Goal: Task Accomplishment & Management: Use online tool/utility

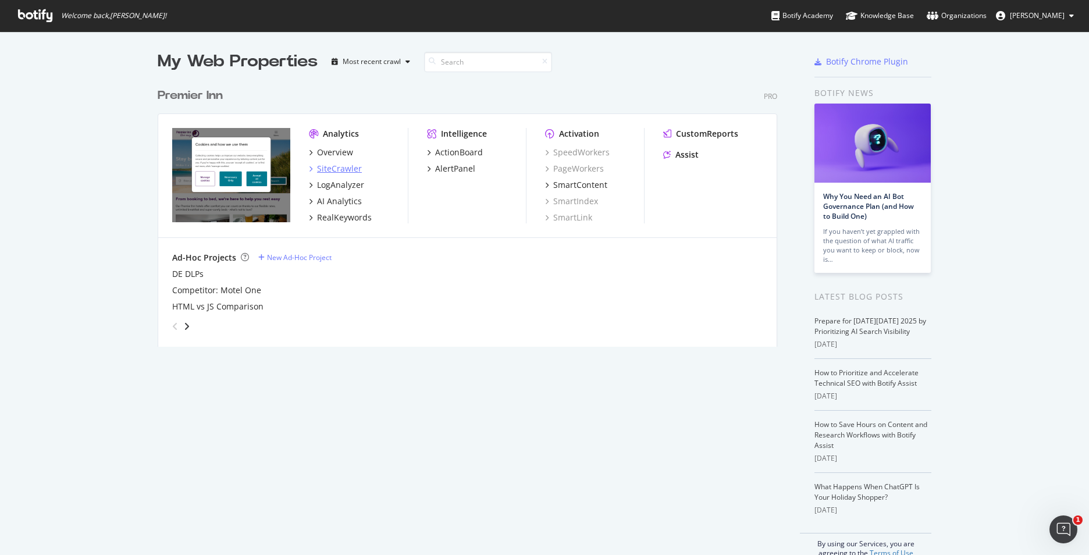
click at [309, 169] on icon "grid" at bounding box center [310, 169] width 3 height 6
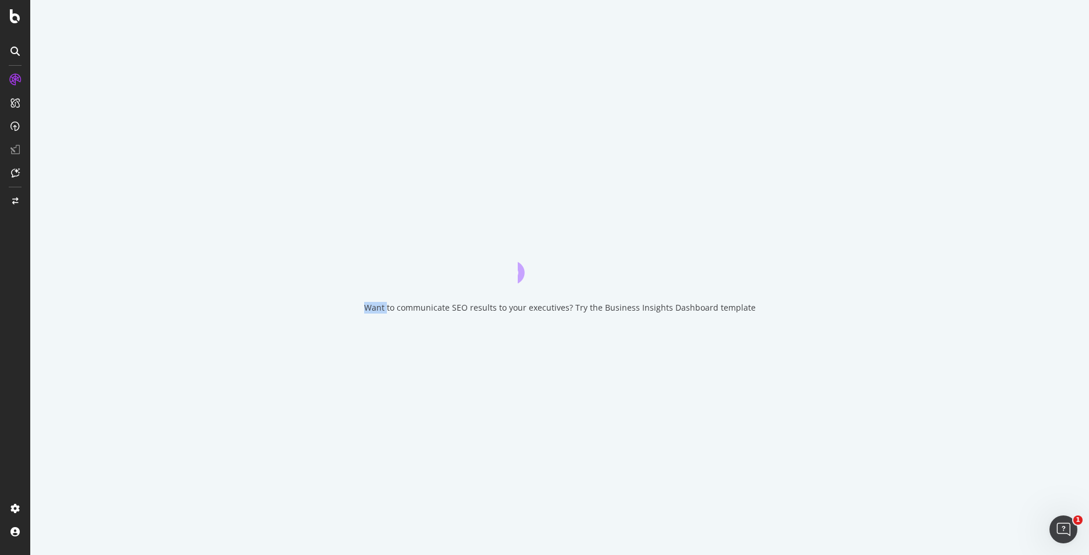
click at [305, 169] on div "Want to communicate SEO results to your executives? Try the Business Insights D…" at bounding box center [559, 277] width 1058 height 555
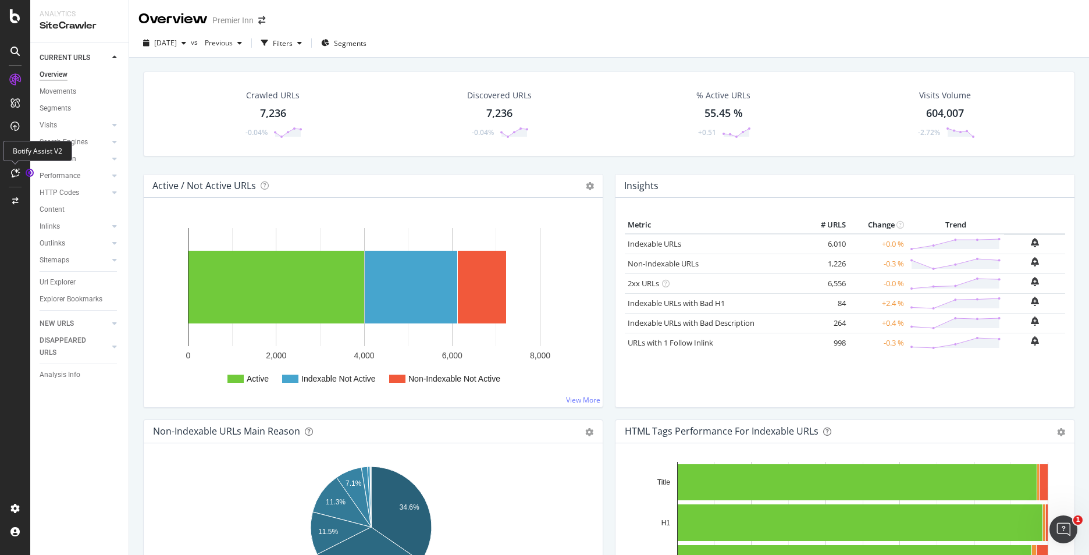
click at [22, 168] on div at bounding box center [15, 172] width 19 height 19
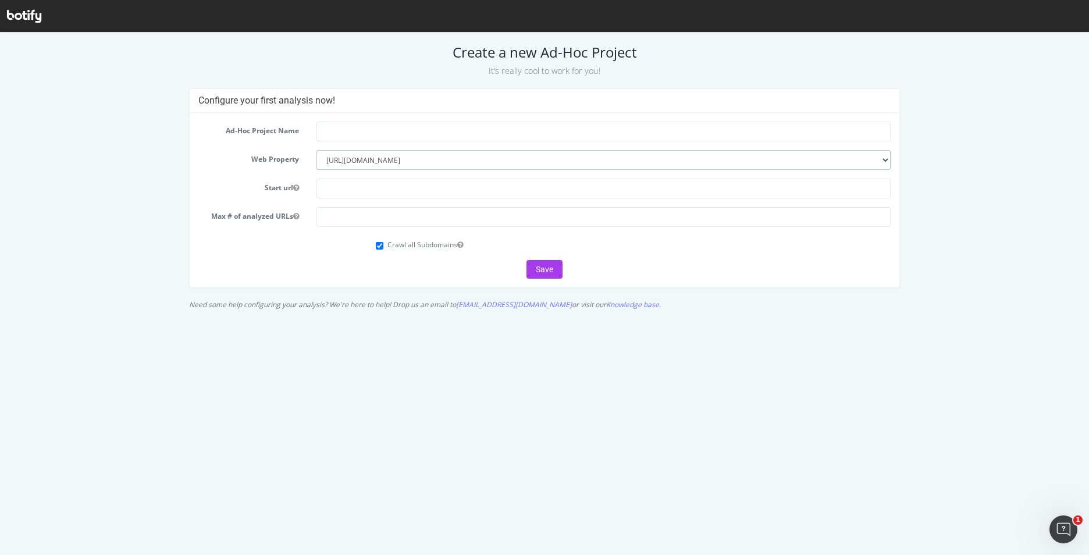
click at [880, 163] on select "--------- [URL][DOMAIN_NAME]" at bounding box center [603, 160] width 574 height 20
click at [880, 163] on select "--------- https://www.premierinn.com/" at bounding box center [603, 160] width 574 height 20
click at [634, 177] on form "Ad-Hoc Project Name Web Property --------- https://www.premierinn.com/ Start ur…" at bounding box center [544, 200] width 693 height 157
click at [629, 187] on input "text" at bounding box center [603, 189] width 574 height 20
click at [613, 206] on form "Ad-Hoc Project Name Web Property --------- https://www.premierinn.com/ Start ur…" at bounding box center [544, 200] width 693 height 157
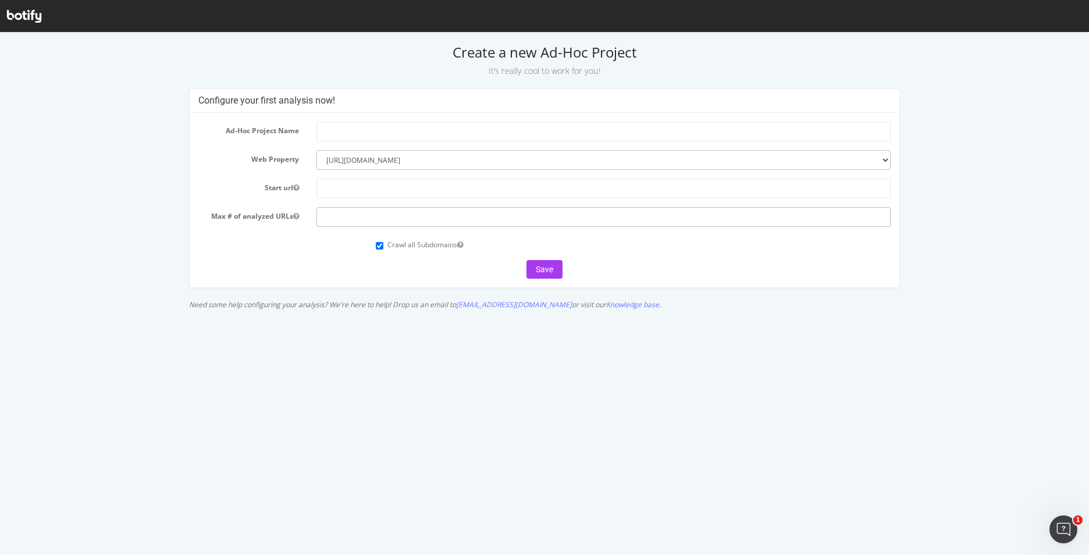
click at [600, 222] on input "number" at bounding box center [603, 217] width 574 height 20
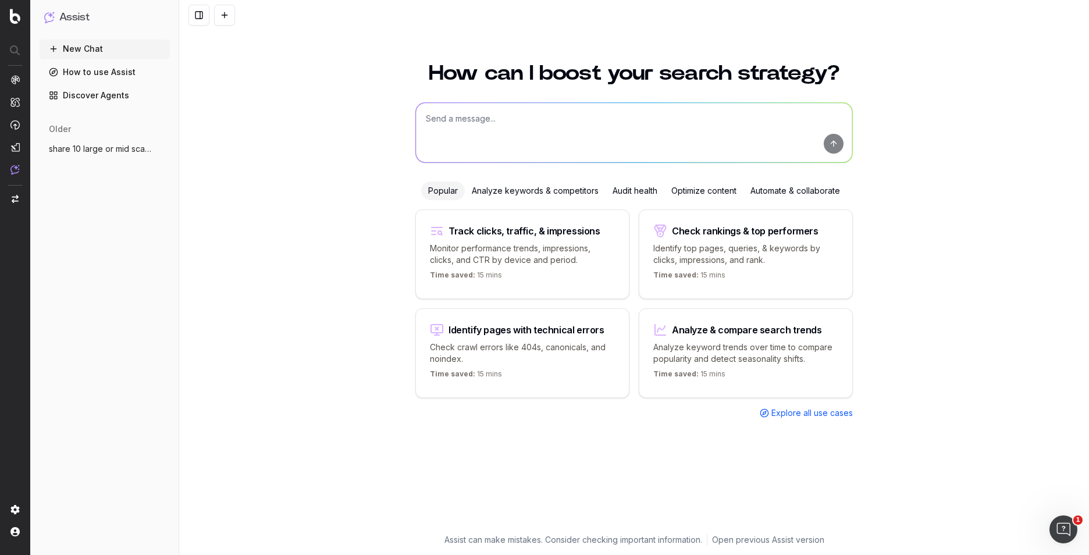
click at [554, 125] on textarea at bounding box center [634, 132] width 436 height 59
type textarea "I want to crawl a list of URLs"
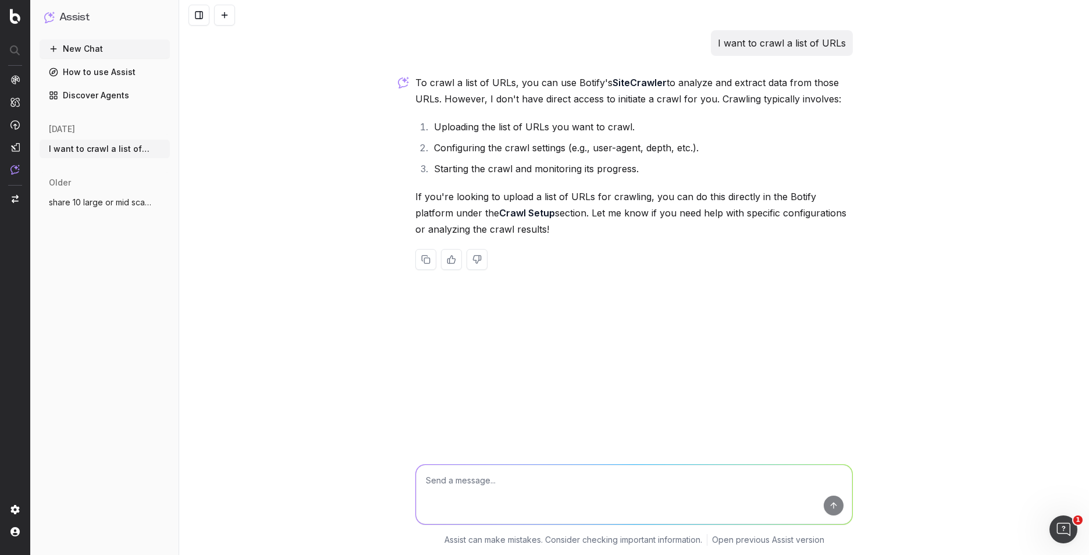
click at [20, 511] on nav at bounding box center [15, 277] width 30 height 555
click at [13, 510] on img at bounding box center [14, 509] width 9 height 9
click at [19, 510] on img at bounding box center [14, 509] width 9 height 9
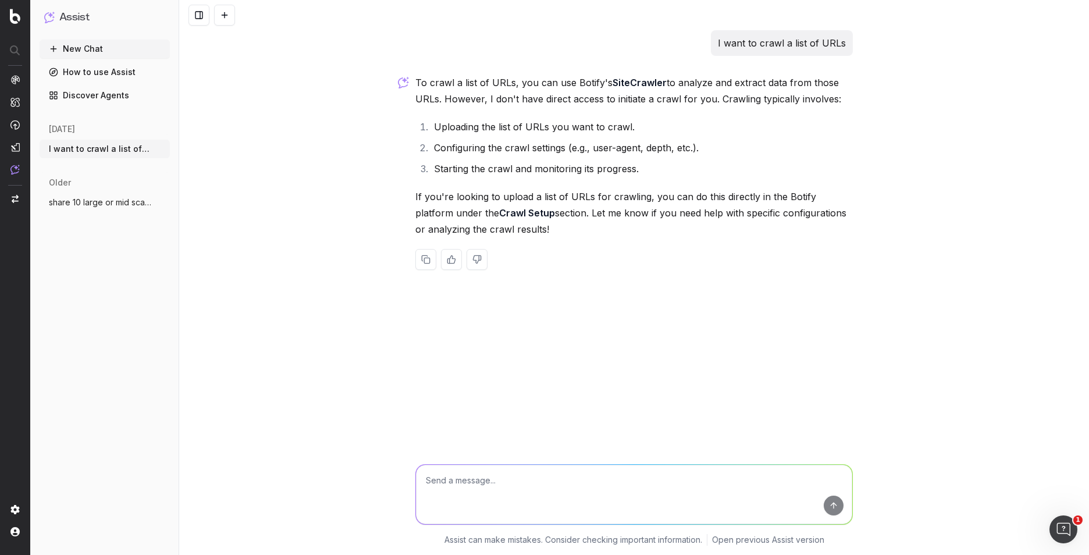
click at [19, 510] on img at bounding box center [14, 509] width 9 height 9
click at [83, 480] on span "Crawl Manager" at bounding box center [111, 479] width 149 height 9
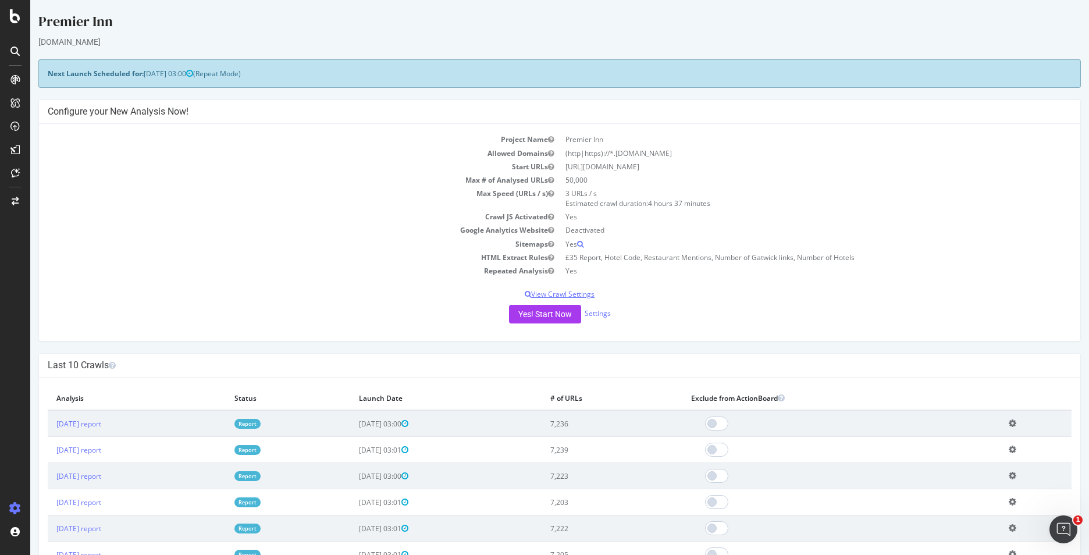
click at [547, 294] on p "View Crawl Settings" at bounding box center [559, 294] width 1023 height 10
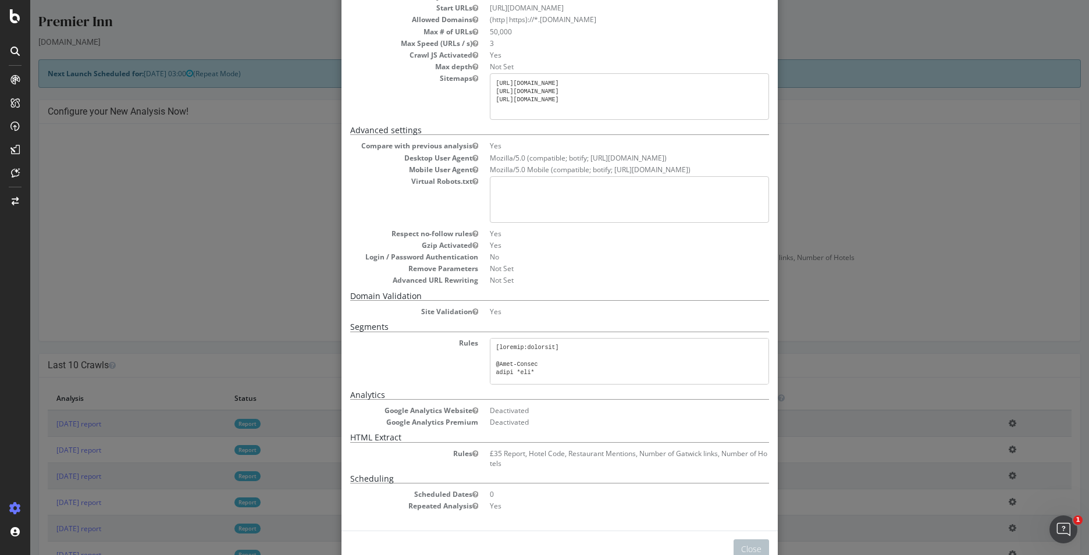
scroll to position [116, 0]
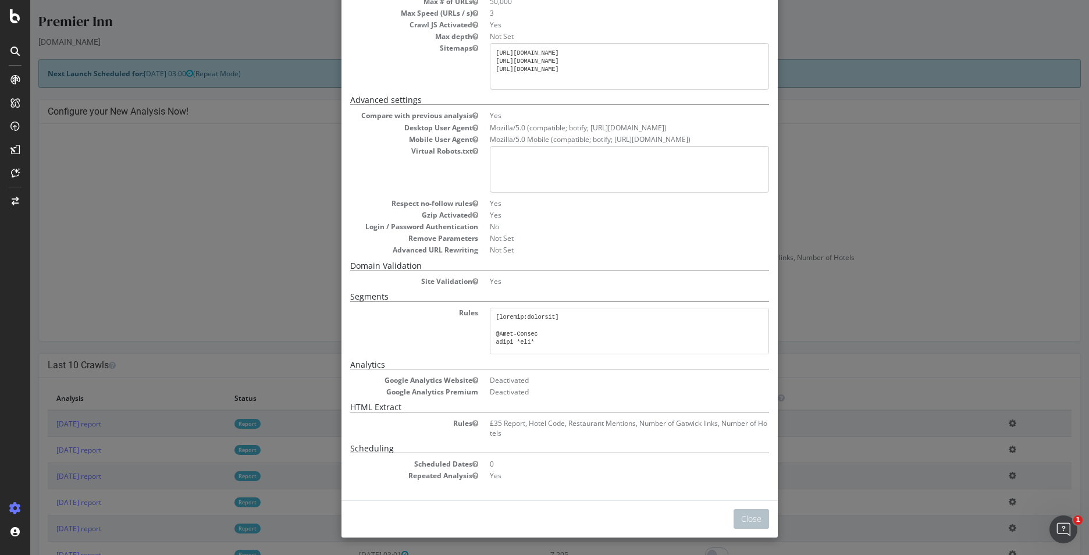
click at [212, 211] on div "× Close Project Settings Main Project Name Premier Inn Start URLs [URL][DOMAIN_…" at bounding box center [559, 277] width 1058 height 555
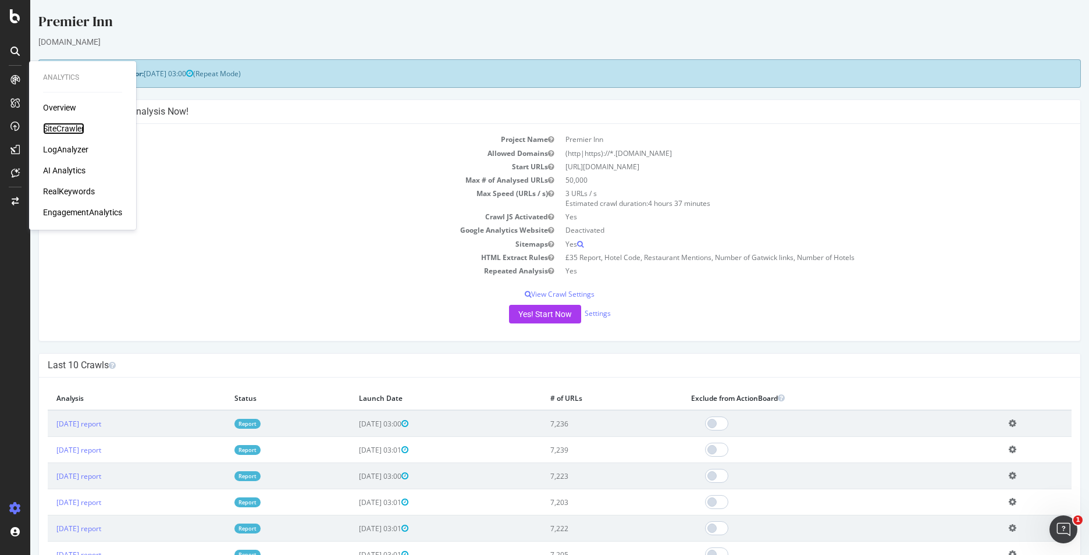
click at [65, 131] on div "SiteCrawler" at bounding box center [63, 129] width 41 height 12
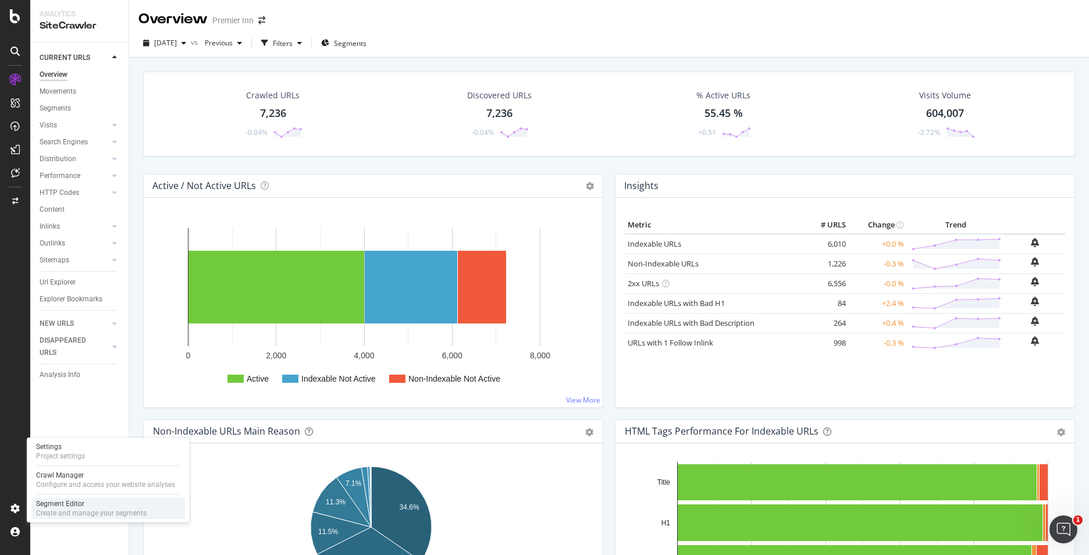
click at [53, 515] on div "Create and manage your segments" at bounding box center [91, 512] width 110 height 9
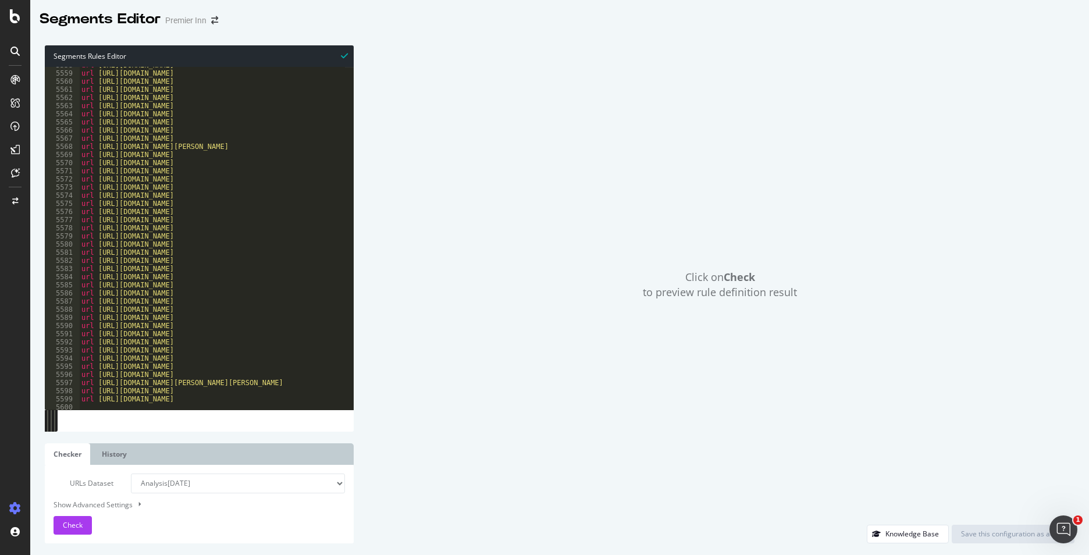
scroll to position [18721, 0]
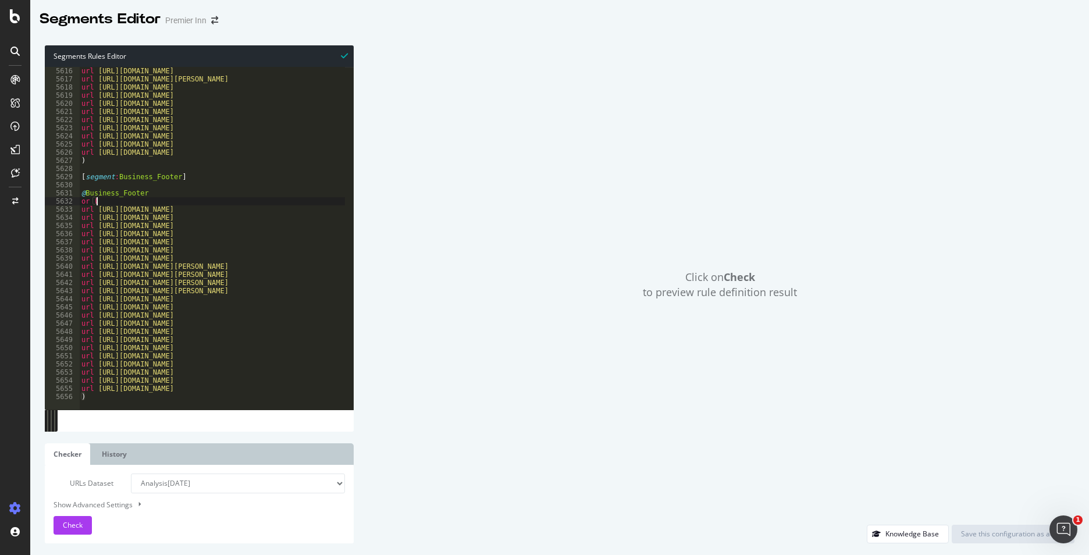
click at [163, 202] on div "url https://www.premierinn.com/de/de/hotels/england/greater-manchester/rochdale…" at bounding box center [306, 242] width 454 height 350
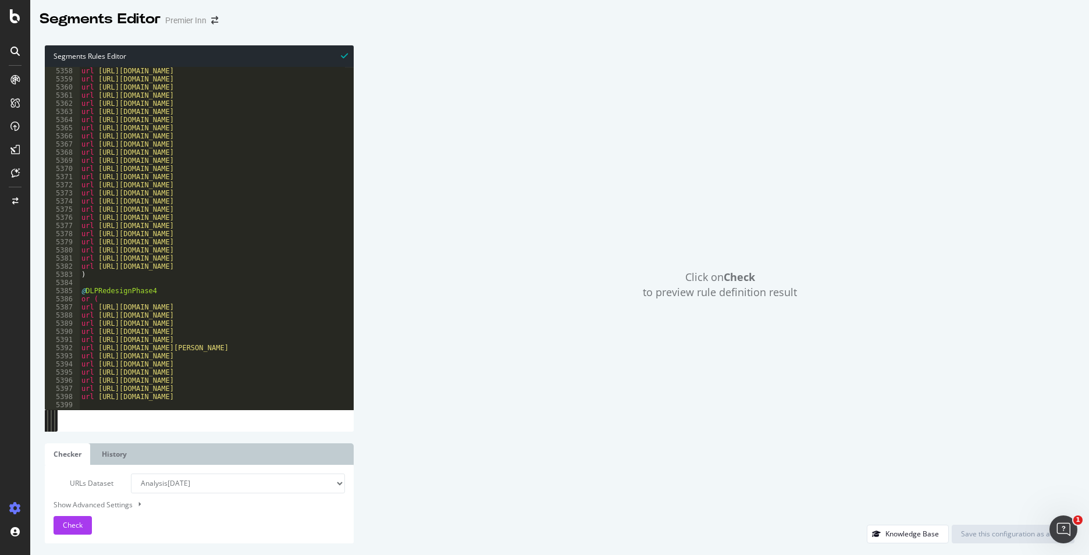
scroll to position [18047, 0]
drag, startPoint x: 82, startPoint y: 293, endPoint x: 102, endPoint y: 302, distance: 21.9
click at [102, 302] on div "url https://www.premierinn.com/de/de/hotels/england/devon/plymouth.html url htt…" at bounding box center [306, 237] width 454 height 350
type textarea "@DLPRedesignPhase4 or ("
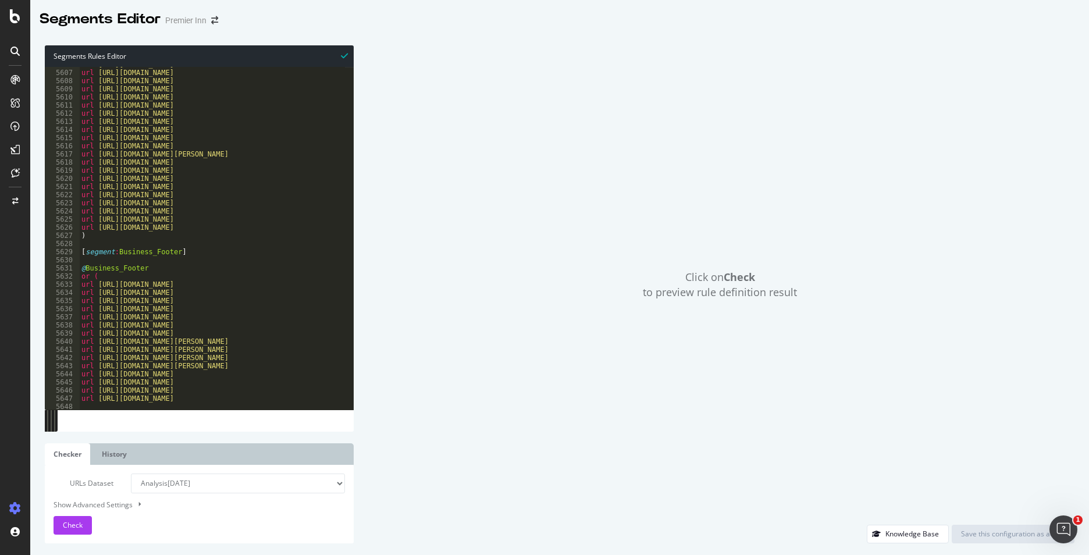
click at [87, 244] on div "url https://www.premierinn.com/de/de/hotels/england/surrey/guildford.html url h…" at bounding box center [306, 235] width 454 height 350
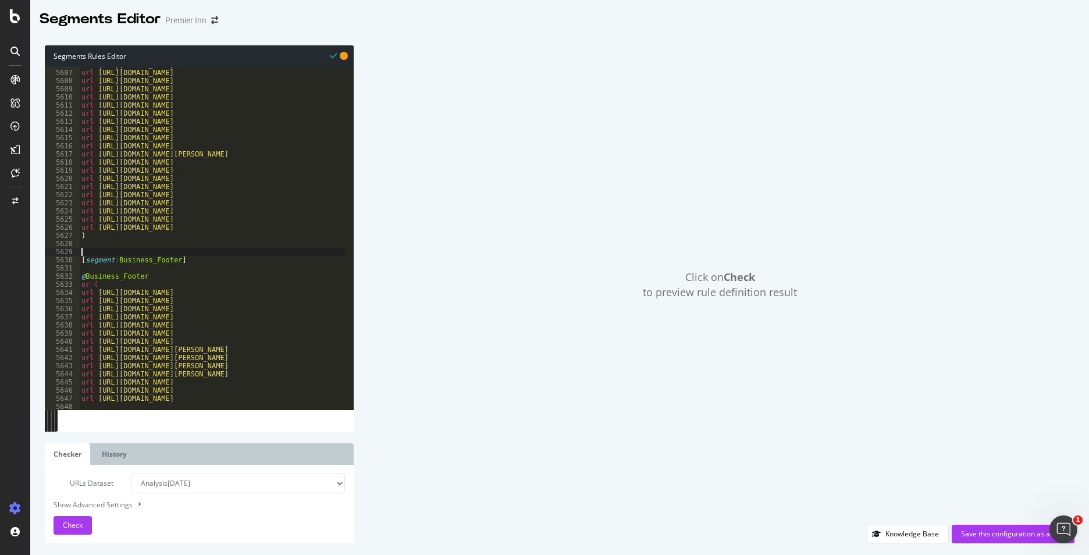
paste textarea "or ("
type textarea "or ("
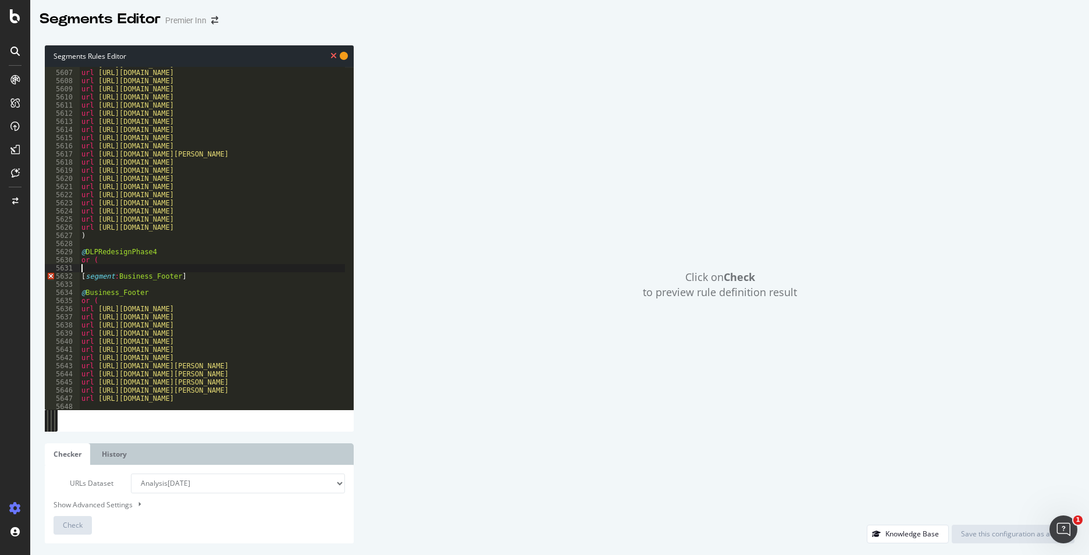
click at [160, 253] on div "url https://www.premierinn.com/de/de/hotels/england/surrey/guildford.html url h…" at bounding box center [306, 235] width 454 height 350
click at [110, 263] on div "url https://www.premierinn.com/de/de/hotels/england/surrey/guildford.html url h…" at bounding box center [306, 235] width 454 height 350
type textarea "or ("
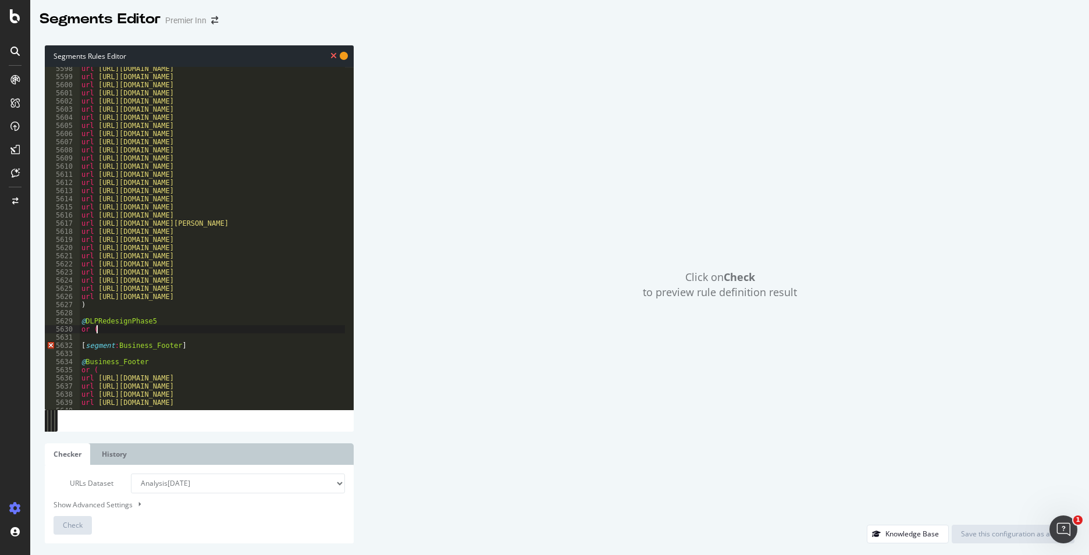
scroll to position [0, 0]
type textarea "url"
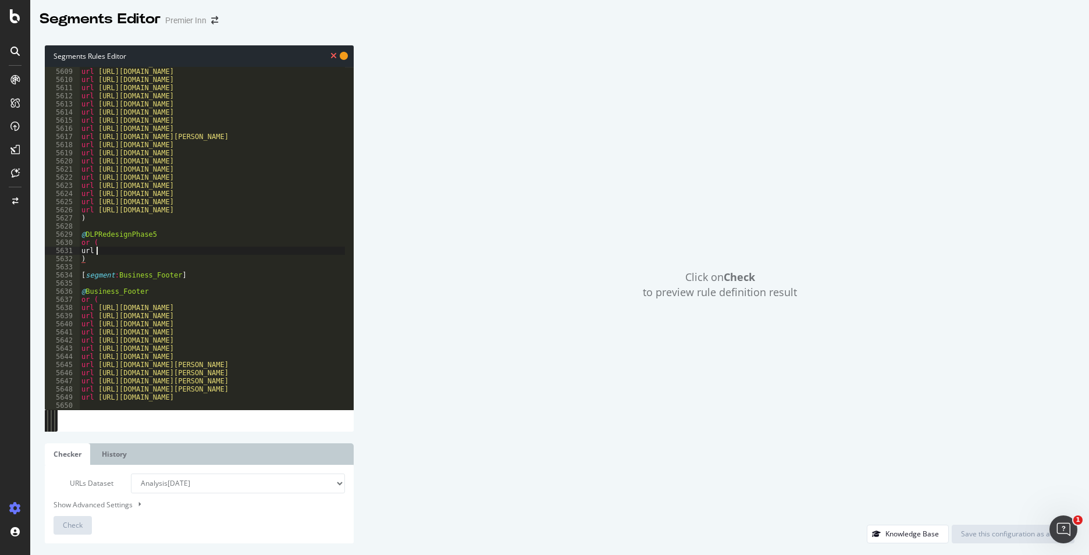
click at [102, 249] on div "url https://www.premierinn.com/de/de/hotels/england/greater-london/chessington.…" at bounding box center [306, 234] width 454 height 350
type textarea "url"
click at [99, 252] on div "url https://www.premierinn.com/de/de/hotels/england/greater-london/chessington.…" at bounding box center [306, 234] width 454 height 350
paste textarea "Cursor at row 5631"
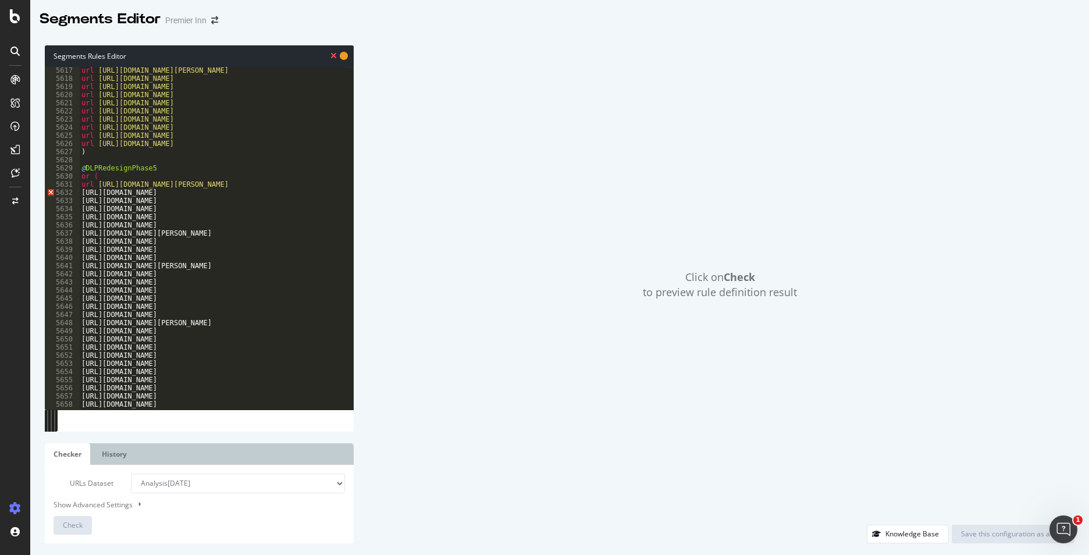
scroll to position [18114, 0]
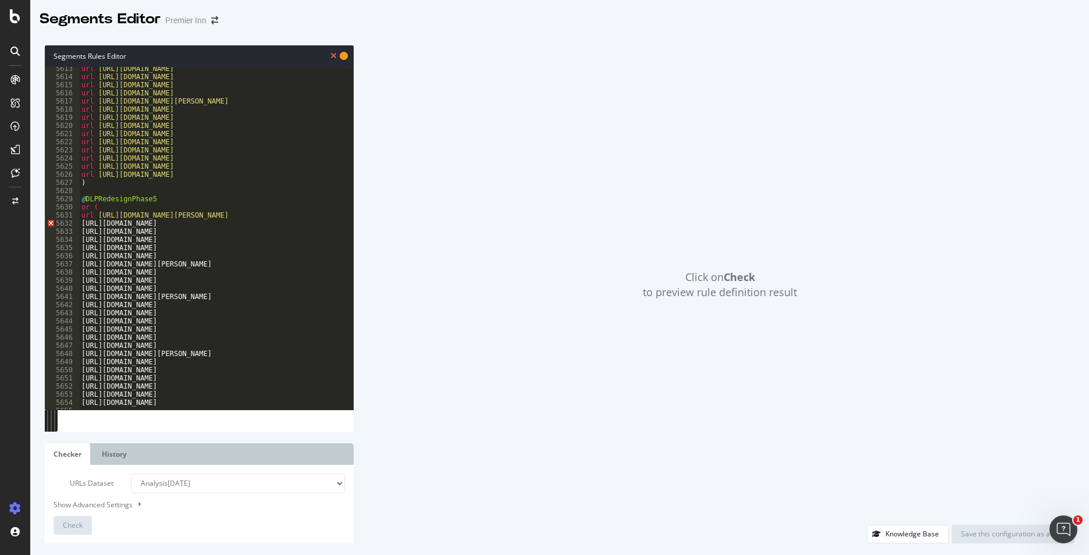
click at [83, 224] on div "url https://www.premierinn.com/de/de/hotels/england/hampshire/farnborough.html …" at bounding box center [306, 240] width 454 height 350
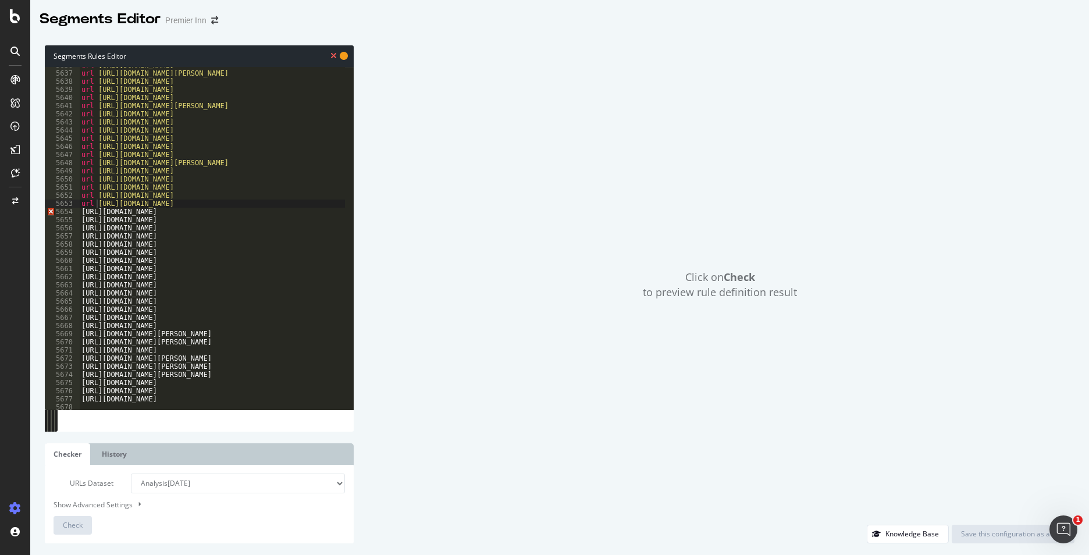
scroll to position [18213, 0]
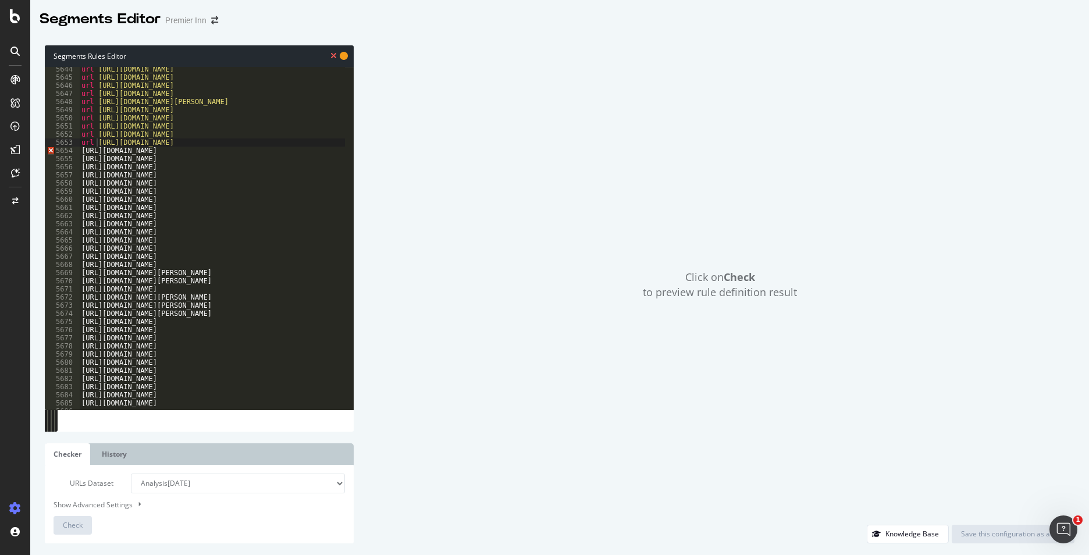
click at [82, 151] on div "url https://www.premierinn.com/gb/en/hotels/scotland/central/stirling.html url …" at bounding box center [306, 240] width 454 height 350
drag, startPoint x: 97, startPoint y: 167, endPoint x: 83, endPoint y: 170, distance: 14.3
click at [83, 170] on div "url https://www.premierinn.com/gb/en/hotels/scotland/central/stirling.html url …" at bounding box center [306, 240] width 454 height 350
paste textarea "url"
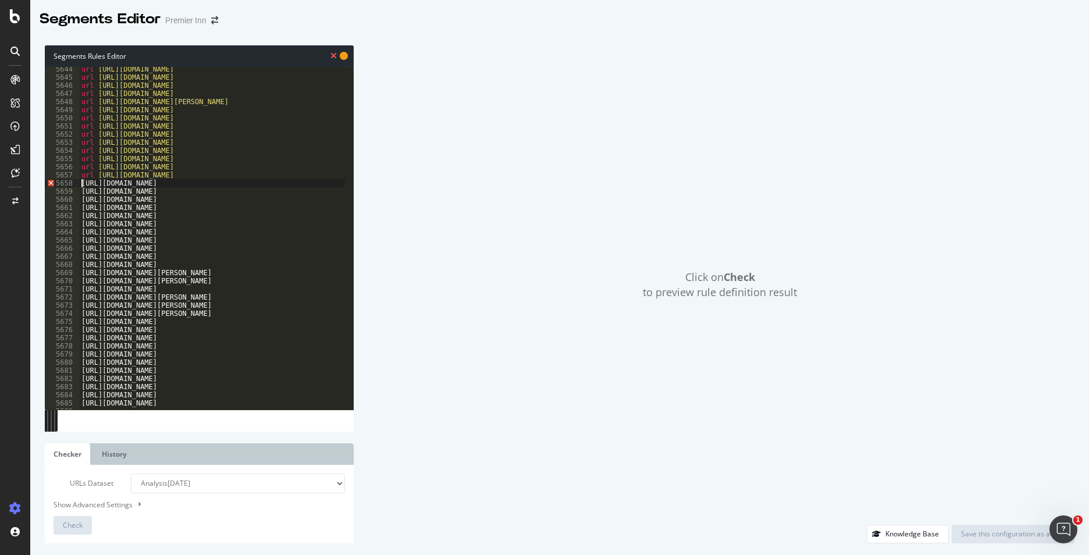
paste textarea "url"
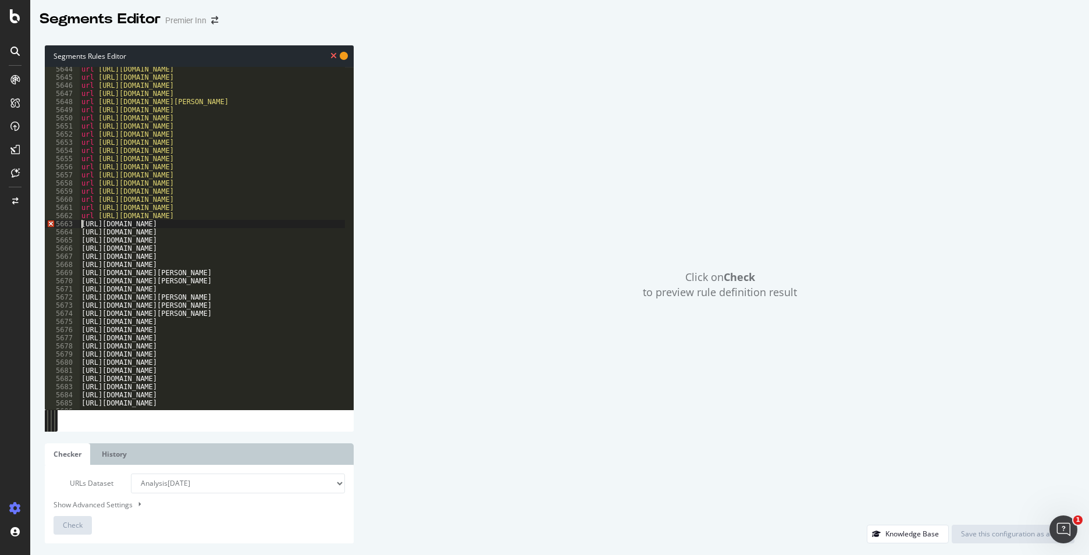
paste textarea "url"
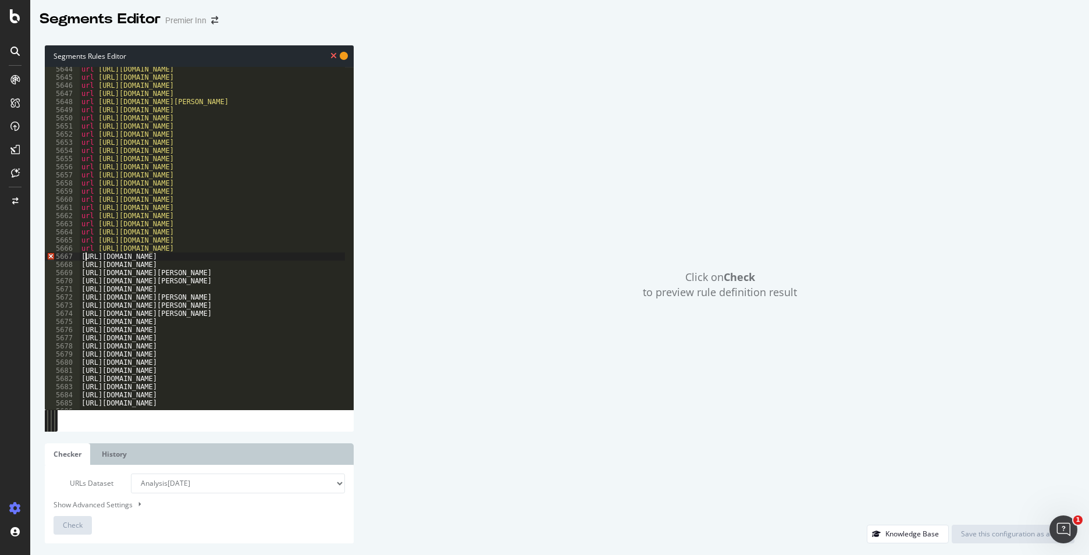
scroll to position [0, 1]
paste textarea "url"
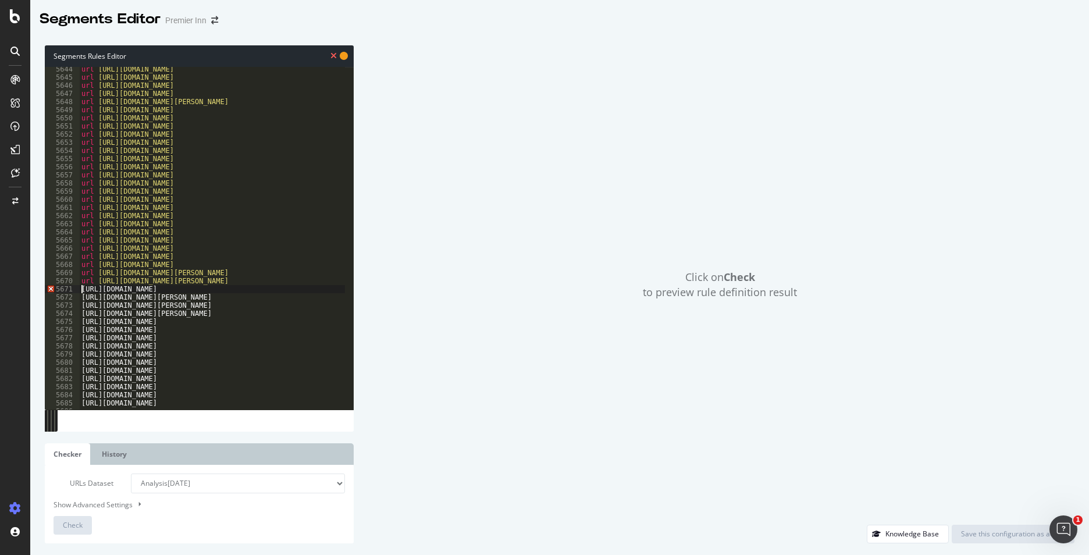
paste textarea "url"
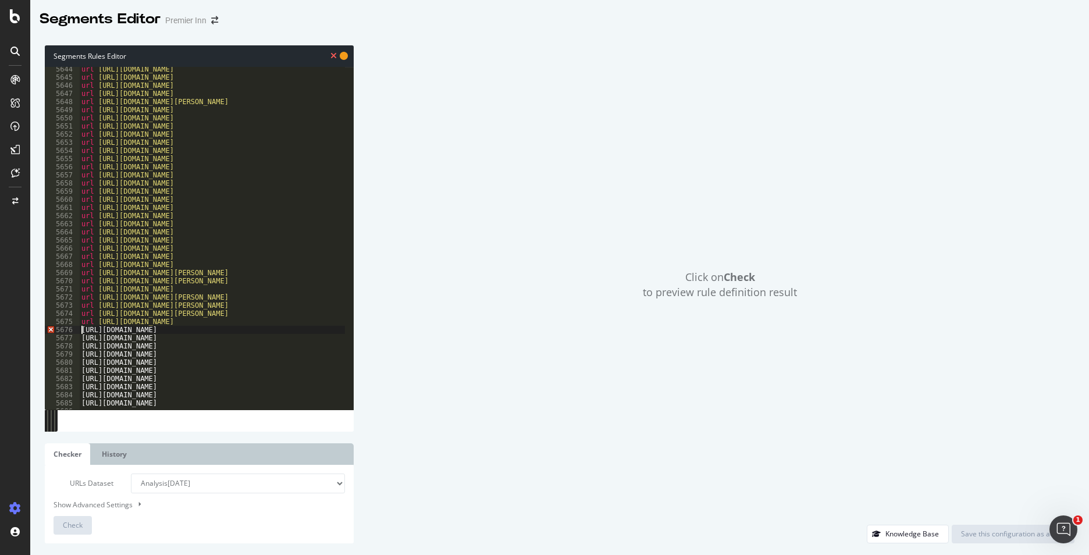
paste textarea "url"
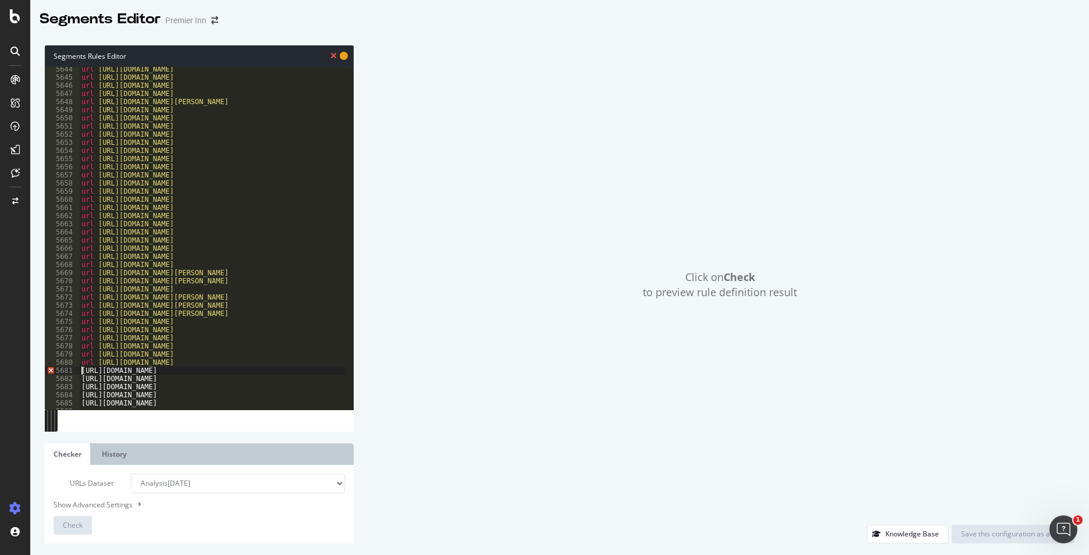
paste textarea "url"
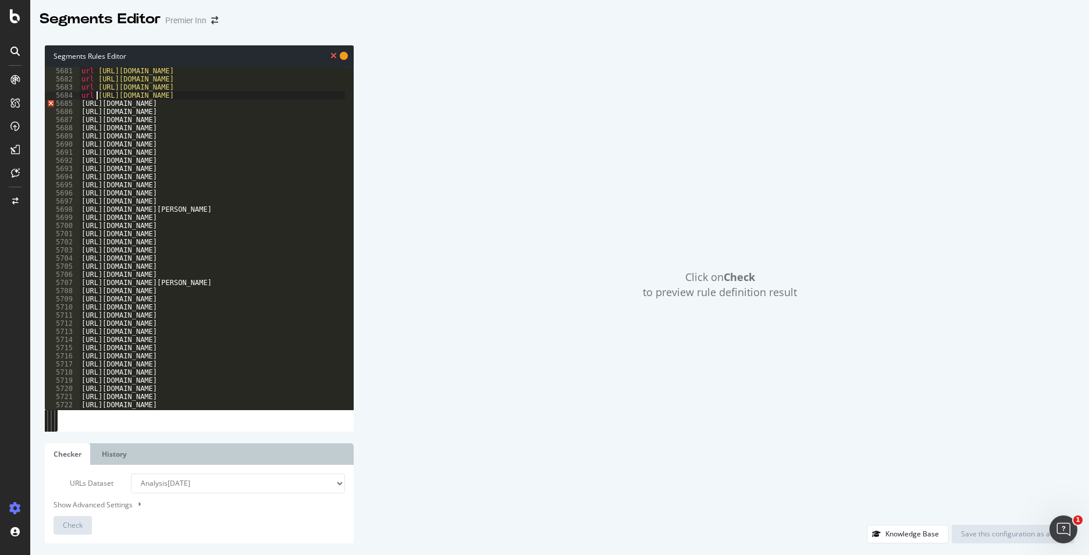
scroll to position [18334, 0]
paste textarea "url"
paste
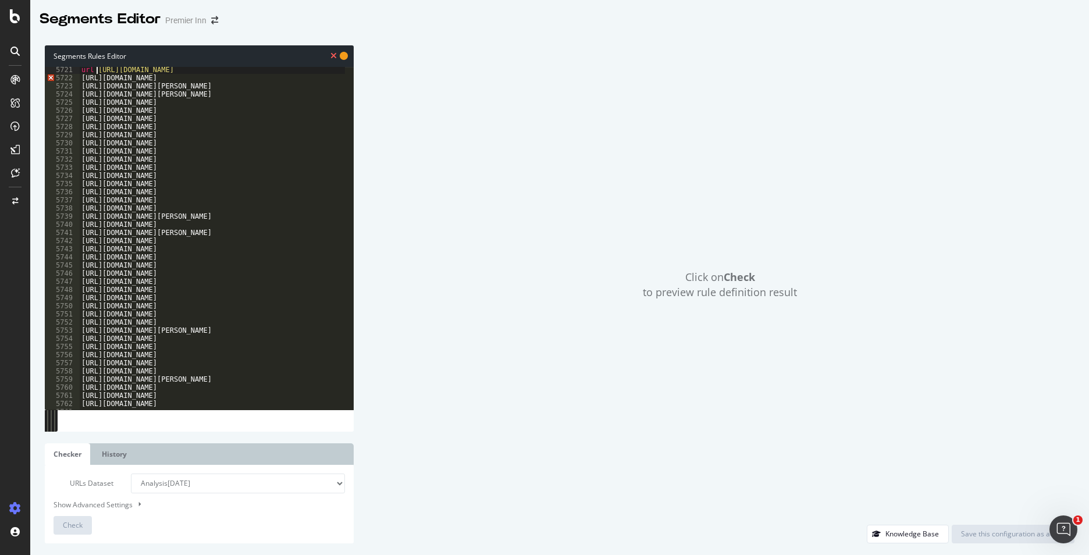
scroll to position [18462, 0]
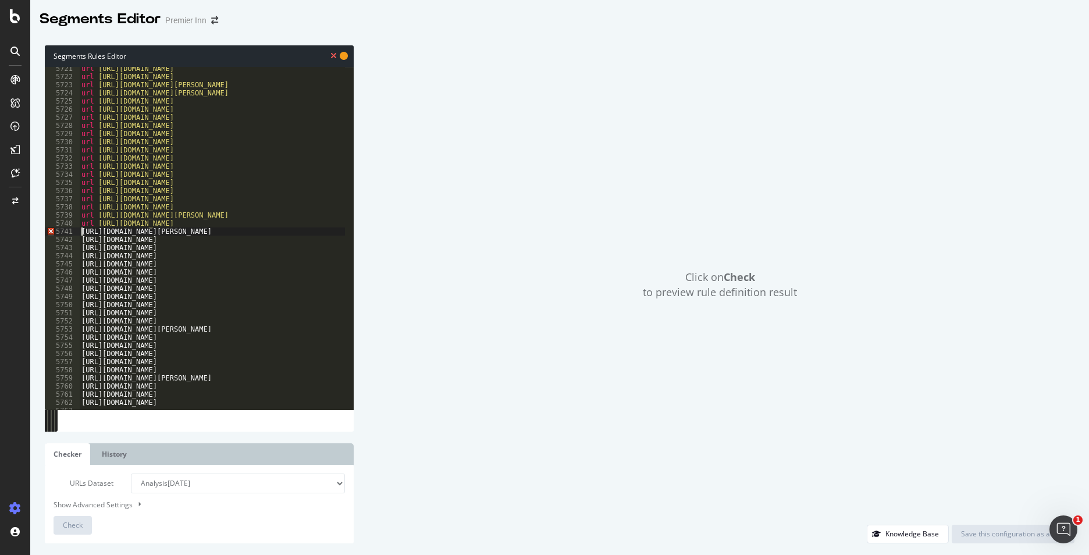
paste textarea "url"
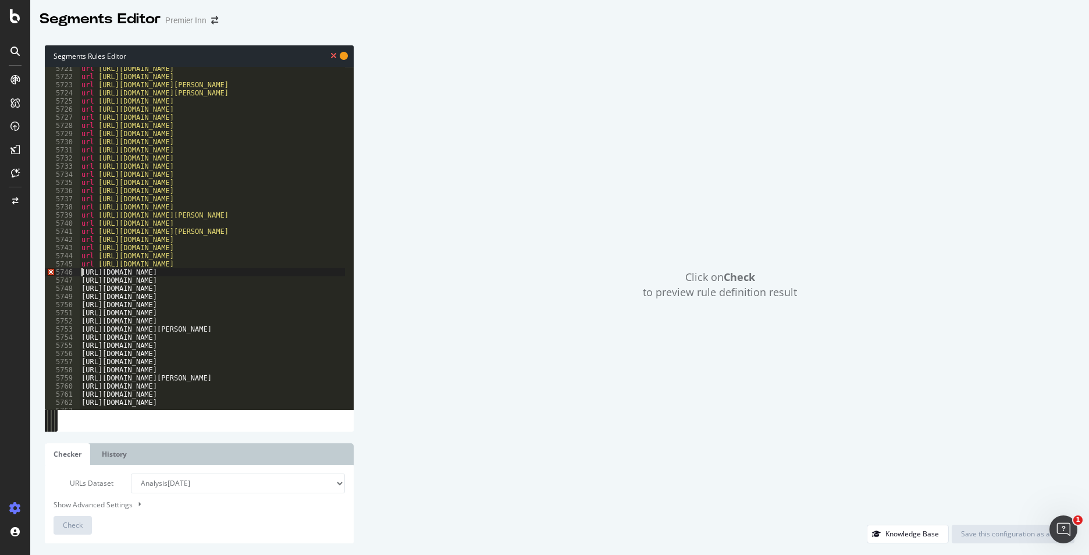
paste textarea "url"
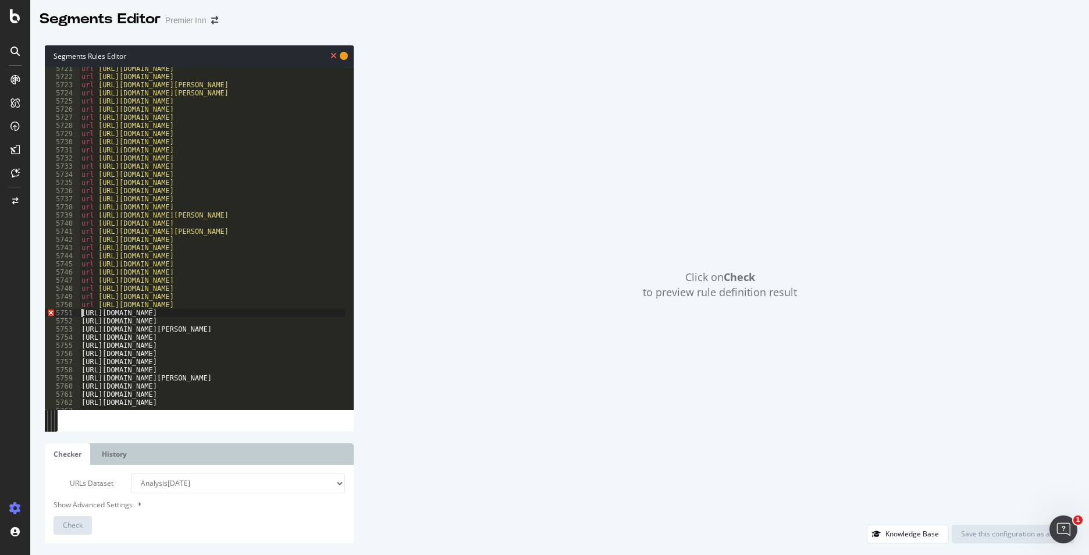
paste textarea "url"
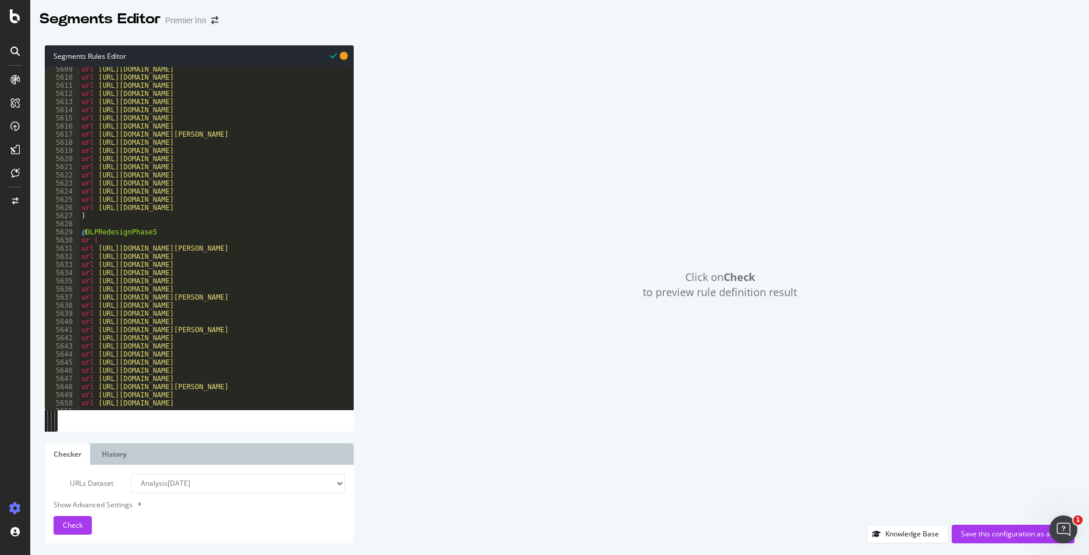
scroll to position [18100, 0]
type textarea "url https://www.premierinn.com/de/de/hotels/deutschland/nordrhein-westfalen/dui…"
drag, startPoint x: 1062, startPoint y: 528, endPoint x: 1047, endPoint y: 428, distance: 101.2
click at [1047, 513] on html at bounding box center [1061, 527] width 28 height 28
click at [1013, 536] on div "Save this configuration as active" at bounding box center [1013, 534] width 104 height 10
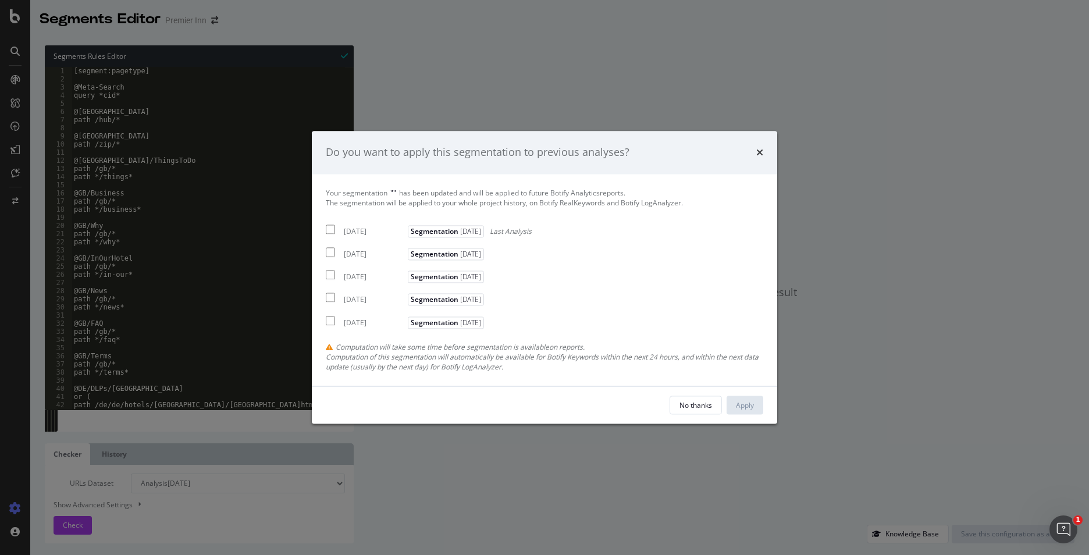
click at [331, 231] on input "modal" at bounding box center [330, 228] width 9 height 9
checkbox input "true"
click at [330, 253] on input "modal" at bounding box center [330, 252] width 9 height 9
checkbox input "true"
click at [331, 283] on div "Your segmentation " " has been updated and will be applied to future Botify Ana…" at bounding box center [544, 280] width 437 height 184
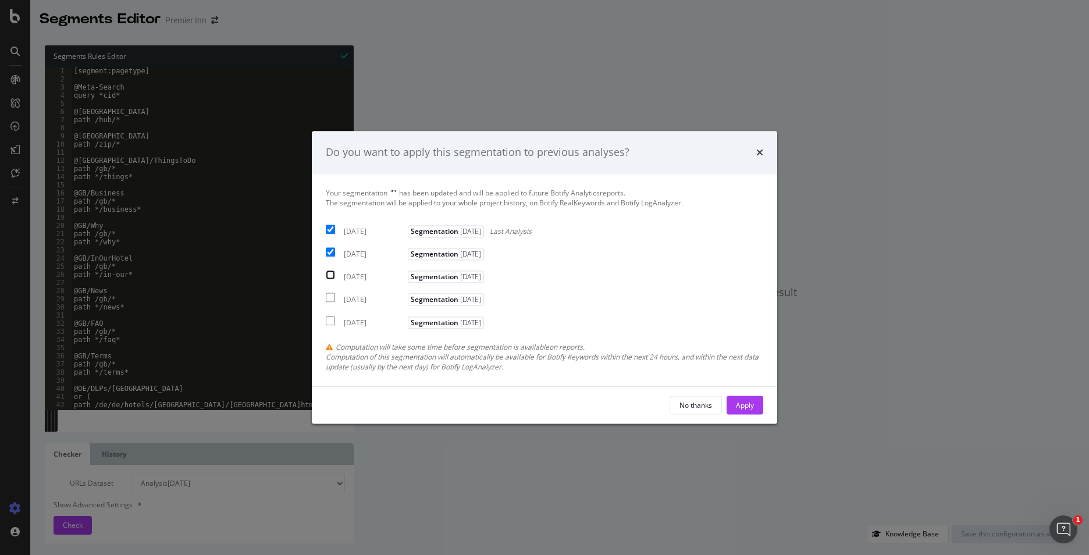
click at [331, 273] on input "modal" at bounding box center [330, 274] width 9 height 9
checkbox input "true"
click at [740, 397] on div "Apply" at bounding box center [745, 405] width 18 height 17
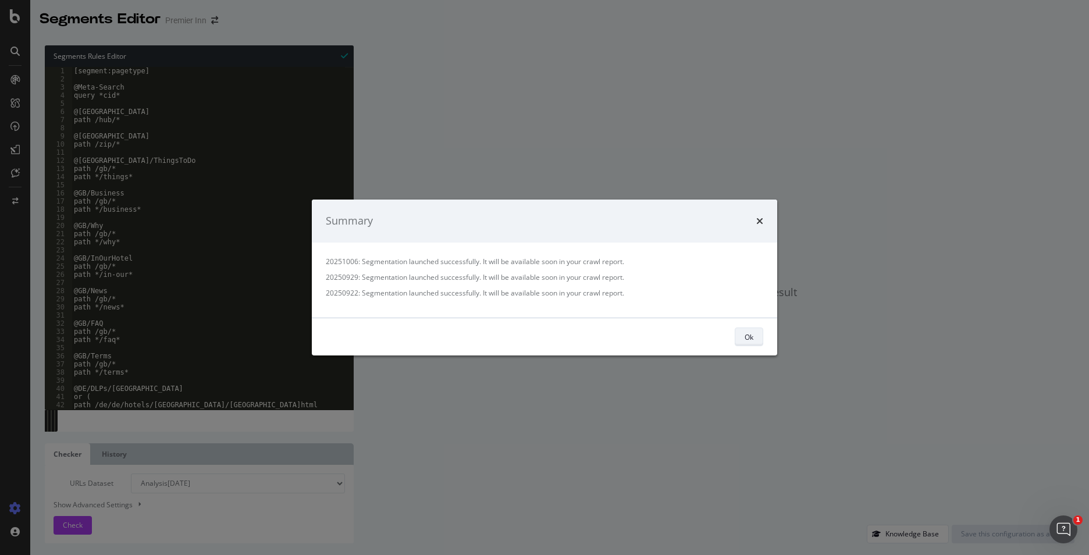
click at [754, 335] on button "Ok" at bounding box center [748, 336] width 28 height 19
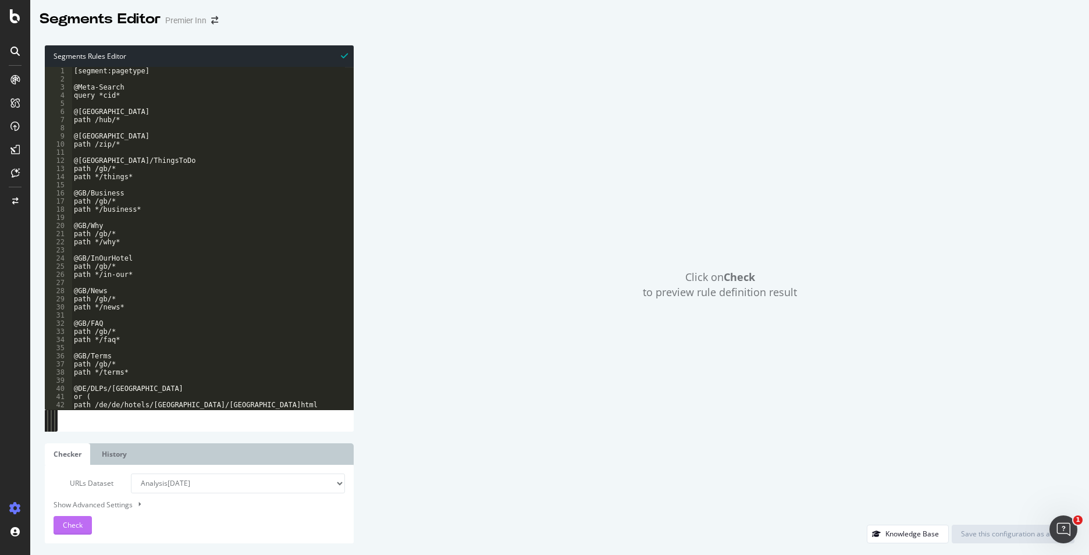
click at [74, 519] on div "Check" at bounding box center [73, 524] width 20 height 17
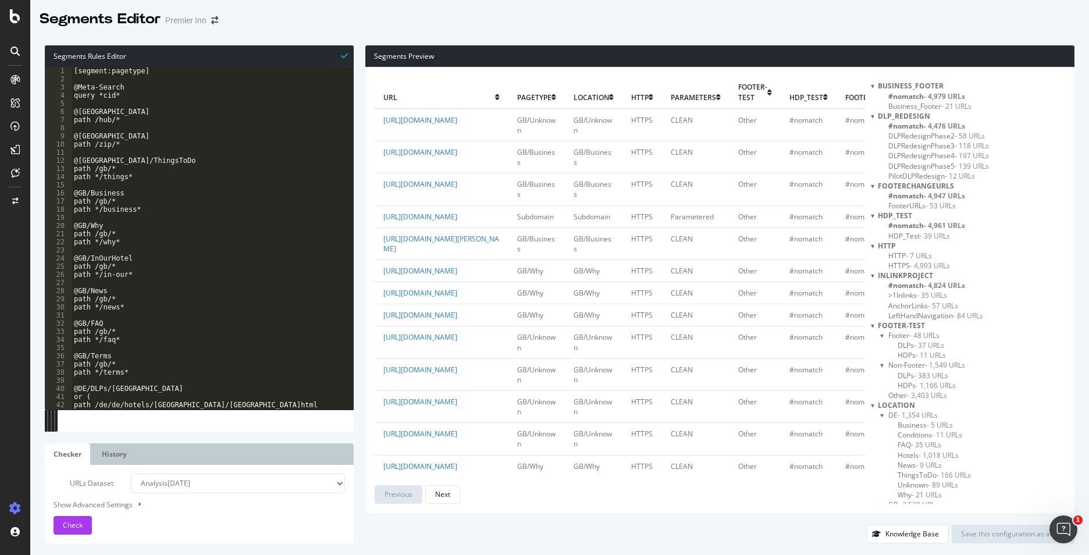
click at [780, 227] on td "#nomatch" at bounding box center [808, 216] width 56 height 22
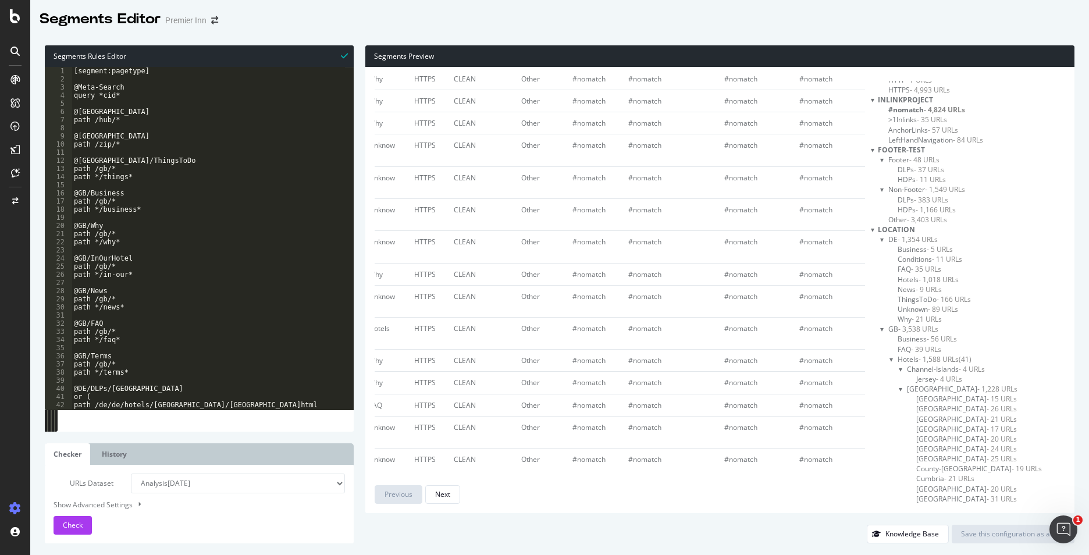
scroll to position [0, 0]
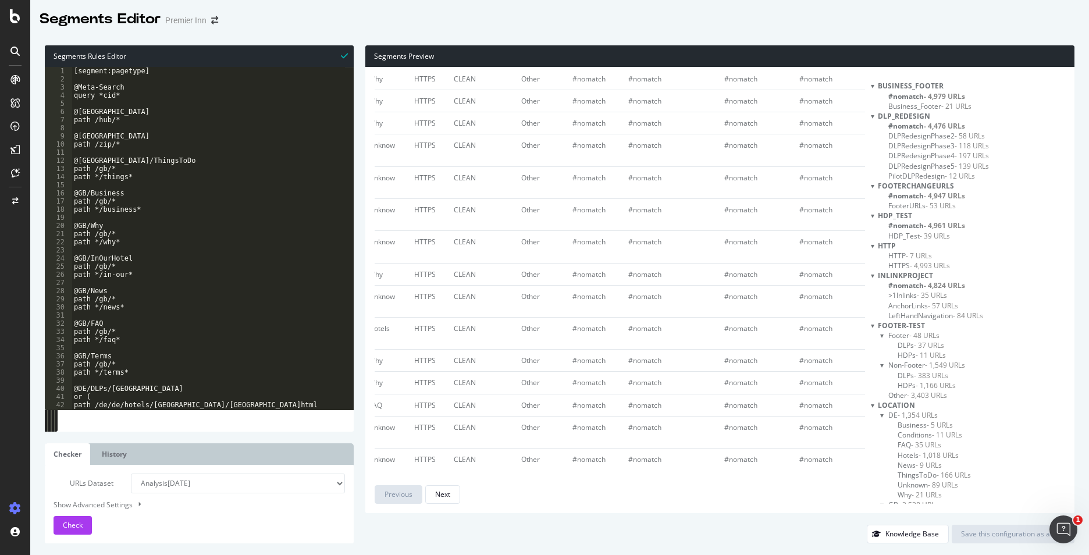
click at [955, 125] on span "- 4,476 URLs" at bounding box center [943, 126] width 41 height 10
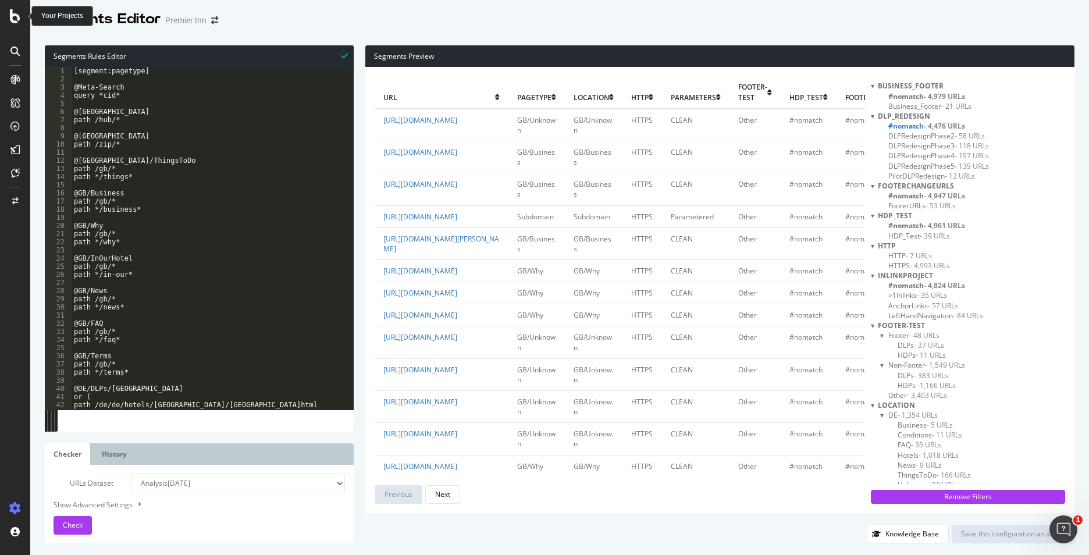
click at [11, 20] on icon at bounding box center [15, 16] width 10 height 14
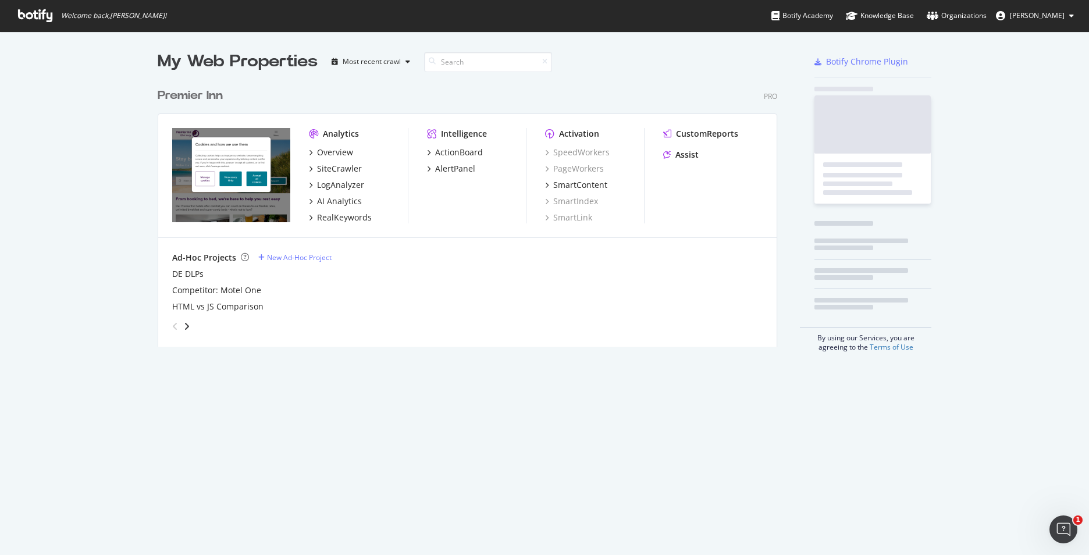
scroll to position [546, 1071]
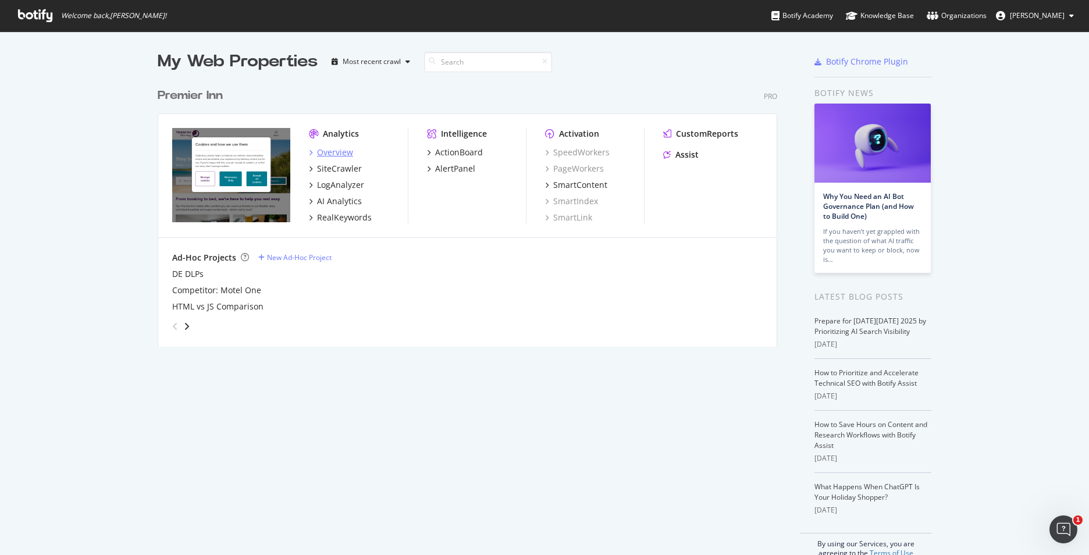
click at [330, 155] on div "Overview" at bounding box center [335, 153] width 36 height 12
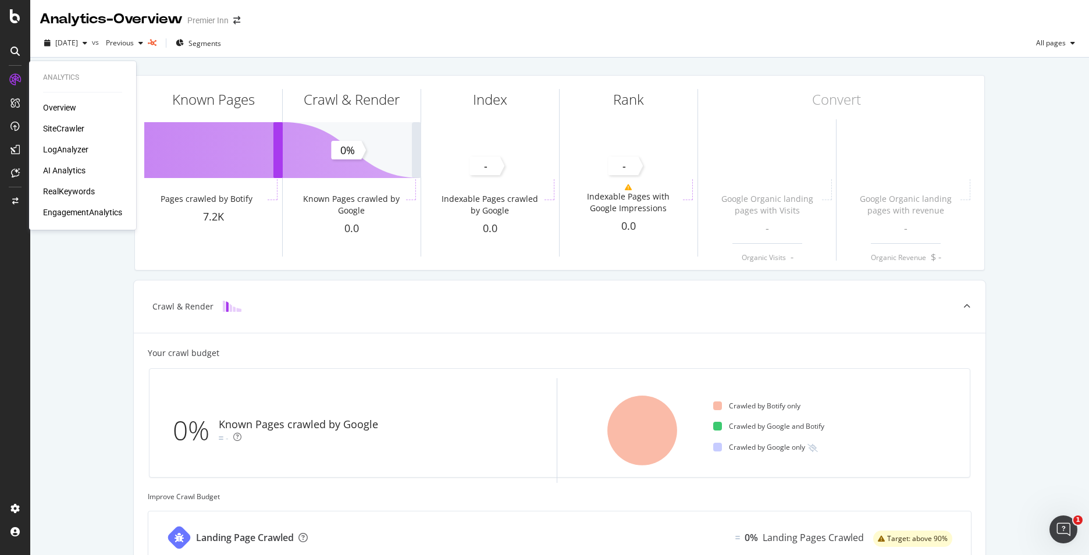
click at [58, 124] on div "SiteCrawler" at bounding box center [63, 129] width 41 height 12
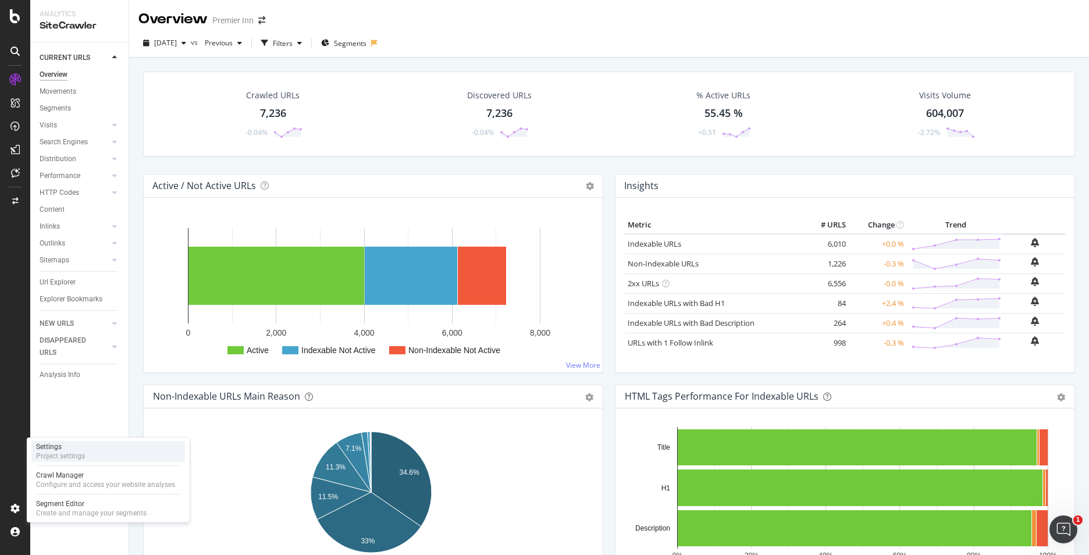
click at [57, 454] on div "Project settings" at bounding box center [60, 455] width 49 height 9
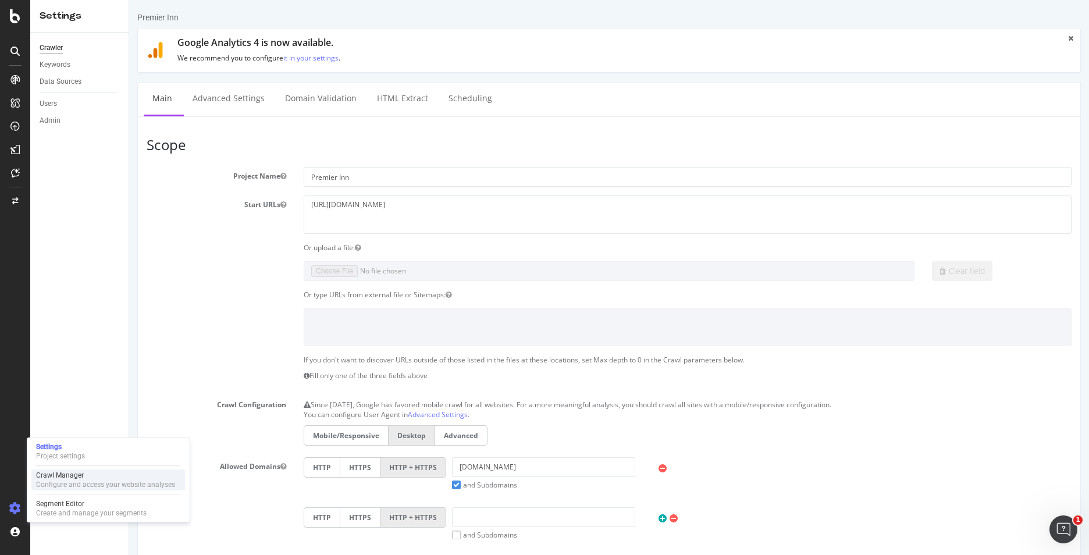
click at [83, 477] on div "Crawl Manager" at bounding box center [105, 474] width 139 height 9
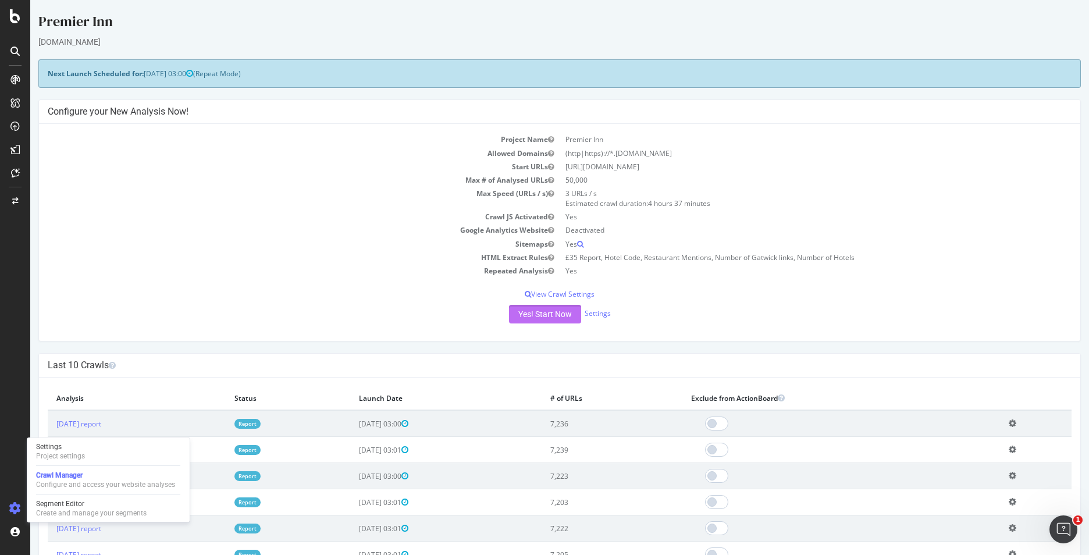
click at [524, 308] on button "Yes! Start Now" at bounding box center [545, 314] width 72 height 19
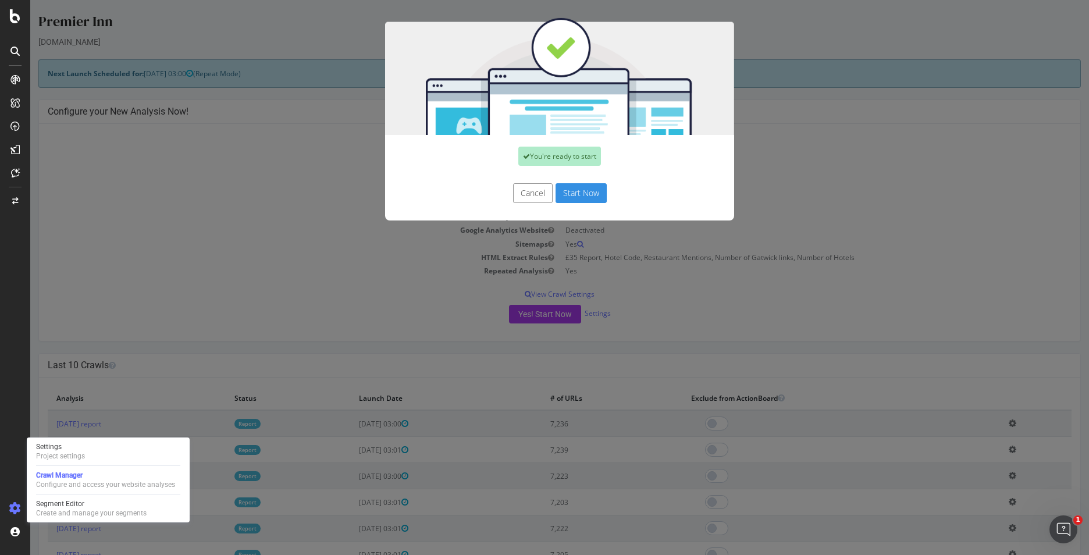
click at [566, 188] on button "Start Now" at bounding box center [580, 193] width 51 height 20
